Goal: Task Accomplishment & Management: Manage account settings

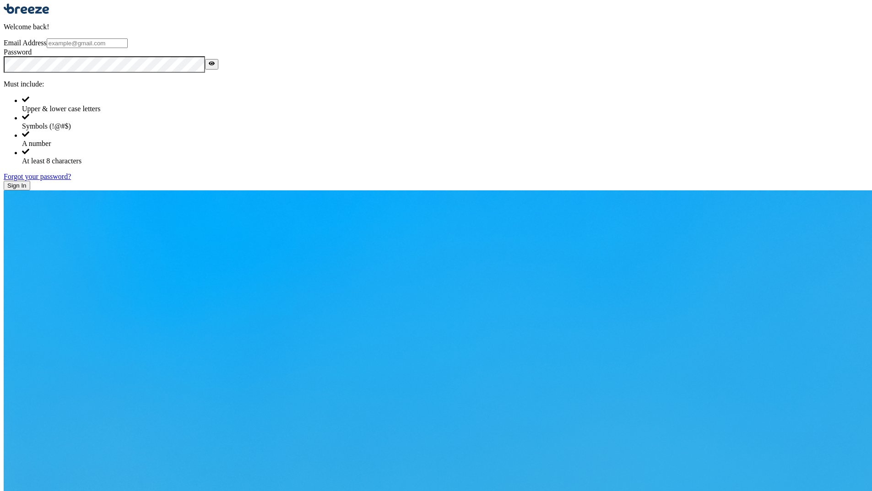
click at [128, 48] on input "Email Address" at bounding box center [87, 43] width 81 height 10
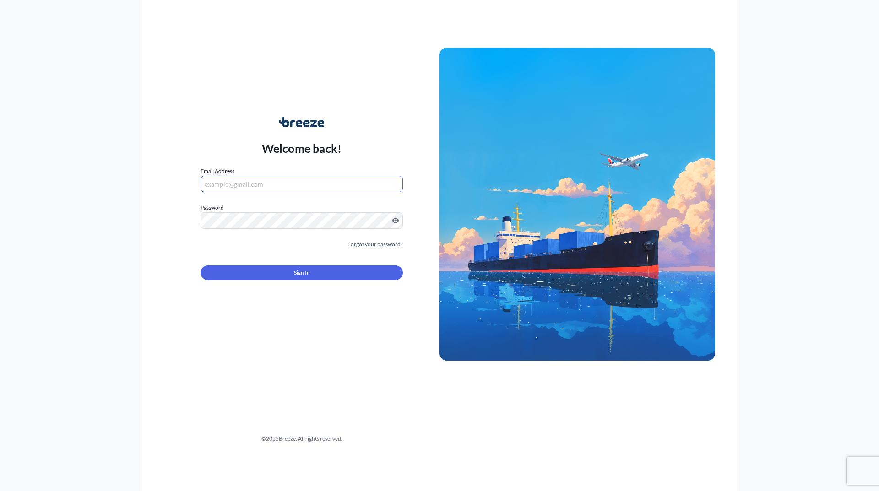
click at [387, 185] on body "Welcome back! Email Address Password Must include: Upper & lower case letters S…" at bounding box center [439, 245] width 879 height 491
click at [0, 491] on com-1password-button at bounding box center [0, 491] width 0 height 0
type input "[EMAIL_ADDRESS][DOMAIN_NAME]"
